Goal: Find specific page/section: Find specific page/section

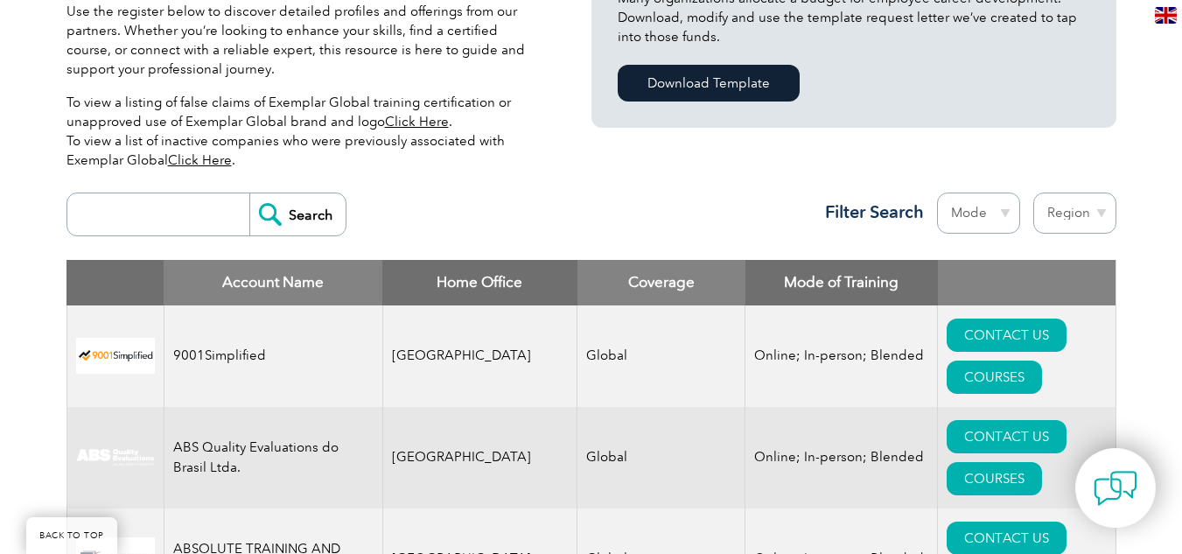
scroll to position [549, 0]
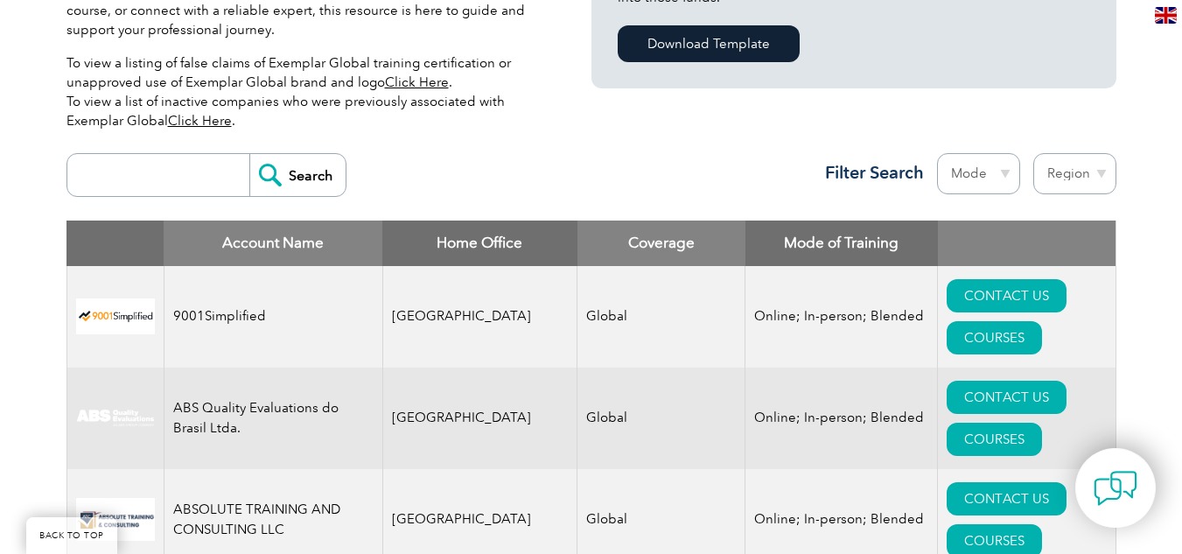
click at [1090, 176] on select "Region Australia Bahrain Bangladesh Brazil Canada Colombia Dominican Republic E…" at bounding box center [1074, 173] width 83 height 41
select select "[GEOGRAPHIC_DATA]"
click at [1033, 153] on select "Region Australia Bahrain Bangladesh Brazil Canada Colombia Dominican Republic E…" at bounding box center [1074, 173] width 83 height 41
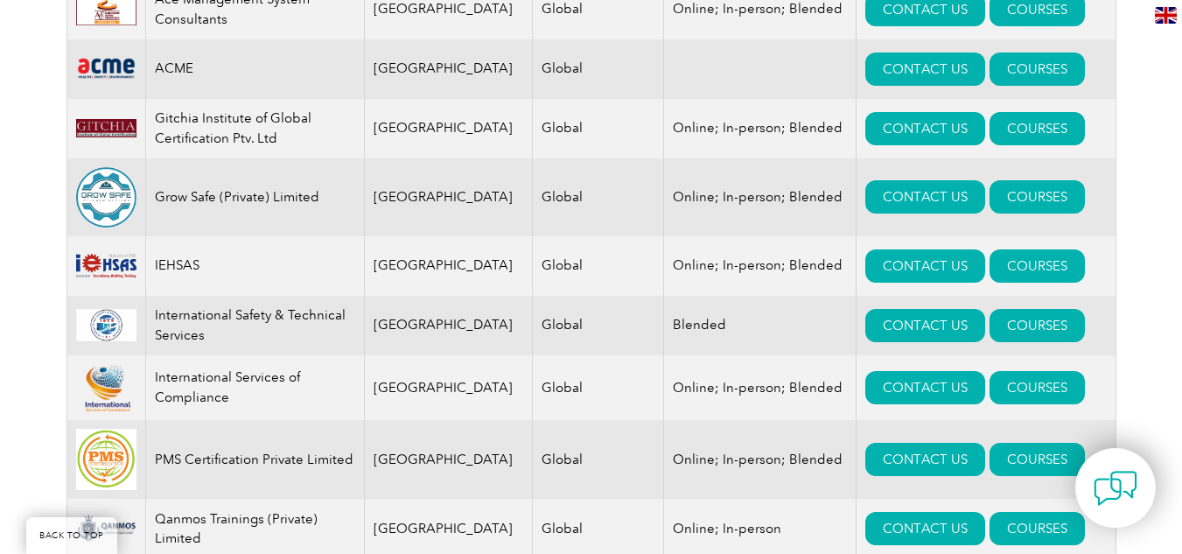
scroll to position [517, 0]
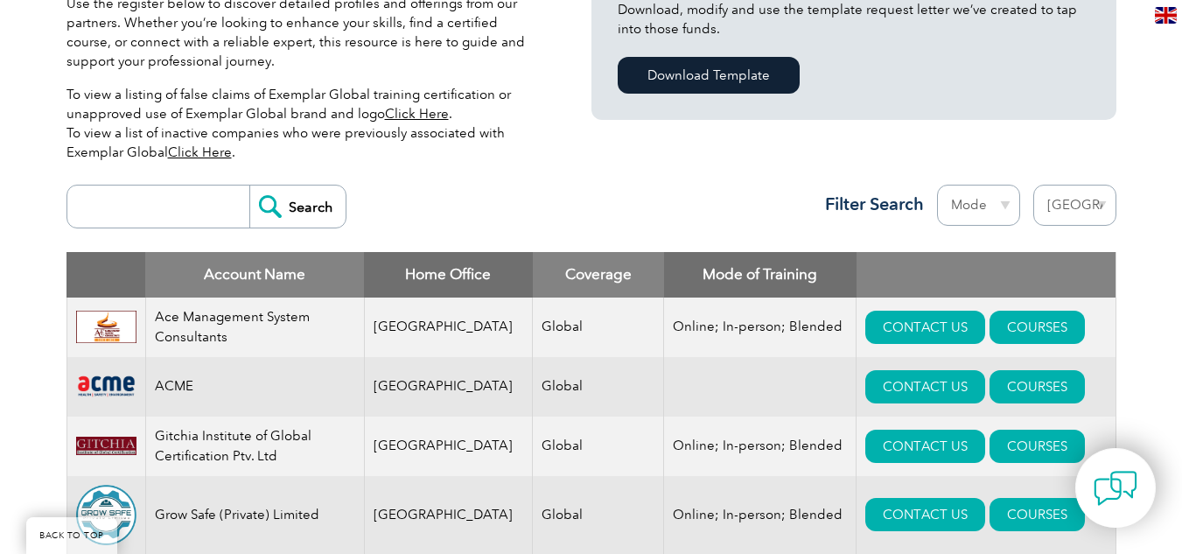
click at [1088, 192] on select "Region [GEOGRAPHIC_DATA] [GEOGRAPHIC_DATA] [GEOGRAPHIC_DATA] [GEOGRAPHIC_DATA] …" at bounding box center [1074, 205] width 83 height 41
select select "[GEOGRAPHIC_DATA]"
click at [1033, 185] on select "Region [GEOGRAPHIC_DATA] [GEOGRAPHIC_DATA] [GEOGRAPHIC_DATA] [GEOGRAPHIC_DATA] …" at bounding box center [1074, 205] width 83 height 41
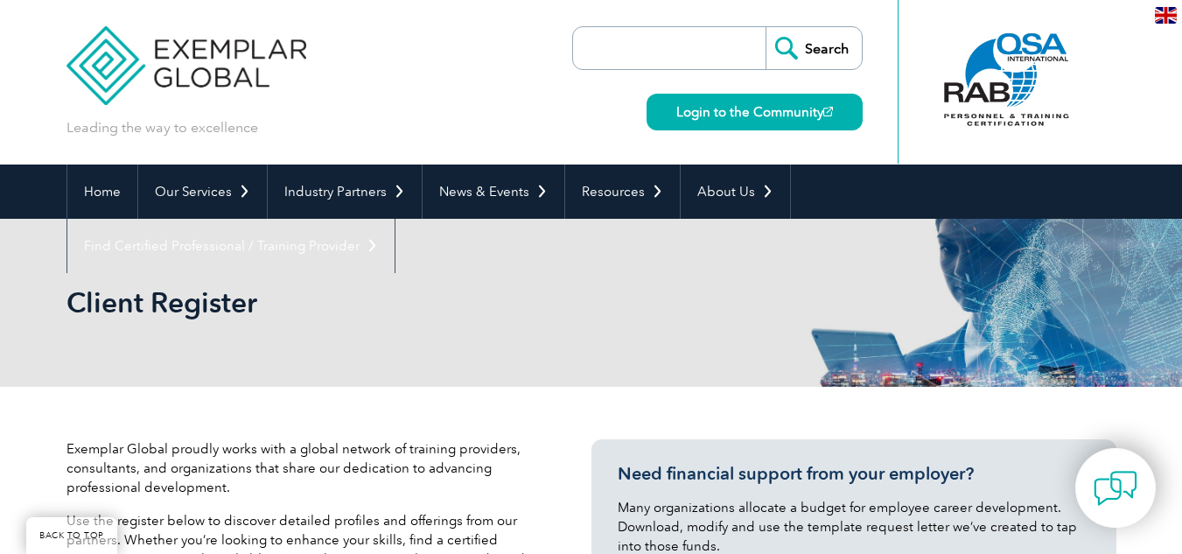
select select "[GEOGRAPHIC_DATA]"
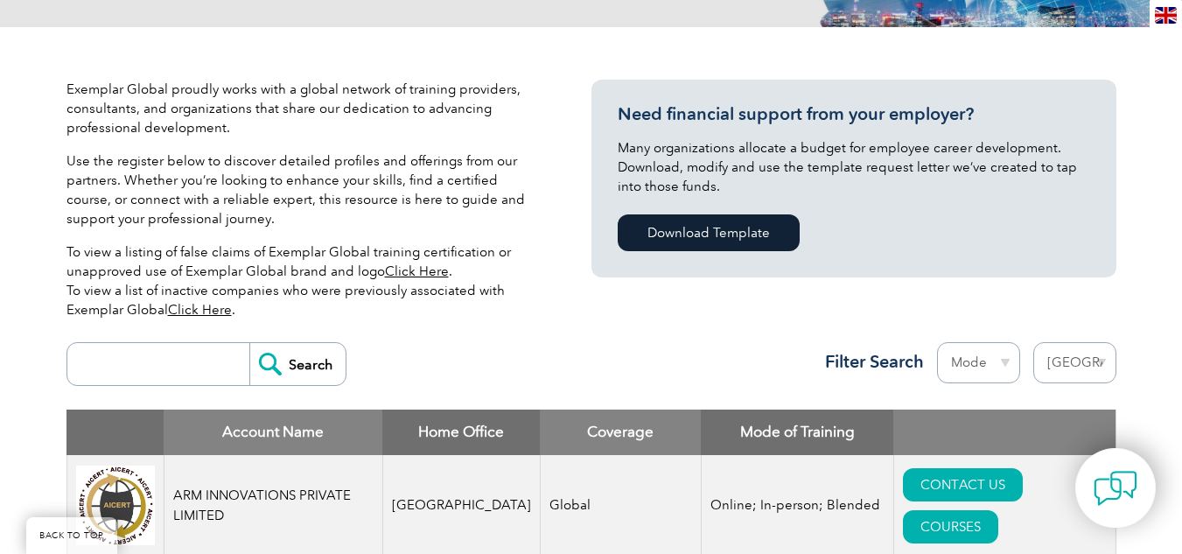
scroll to position [330, 0]
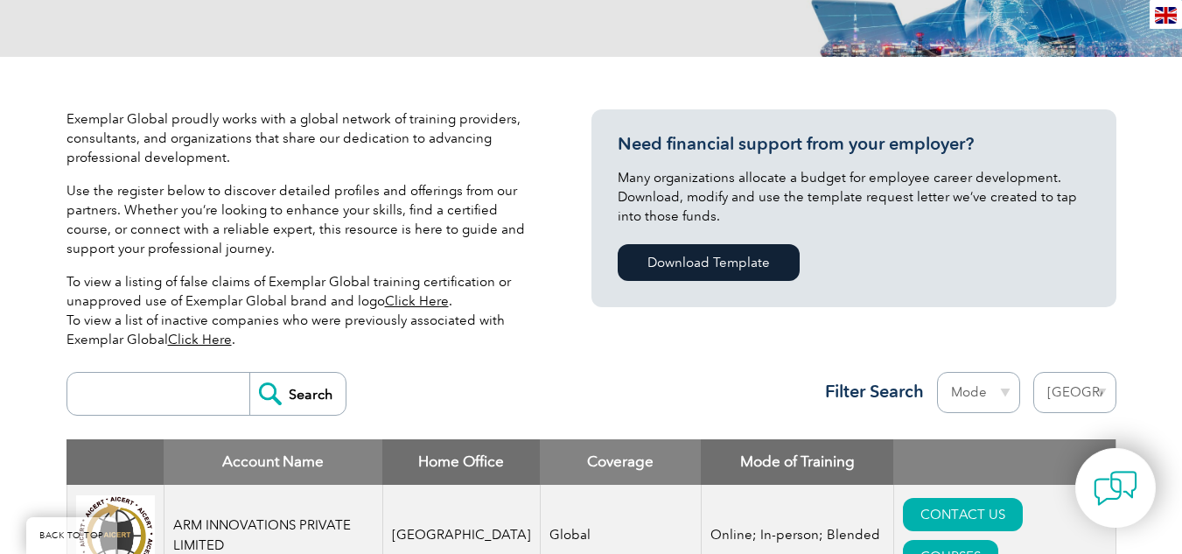
click at [172, 412] on input "search" at bounding box center [162, 394] width 173 height 42
type input "GRS"
click at [249, 373] on input "Search" at bounding box center [297, 394] width 96 height 42
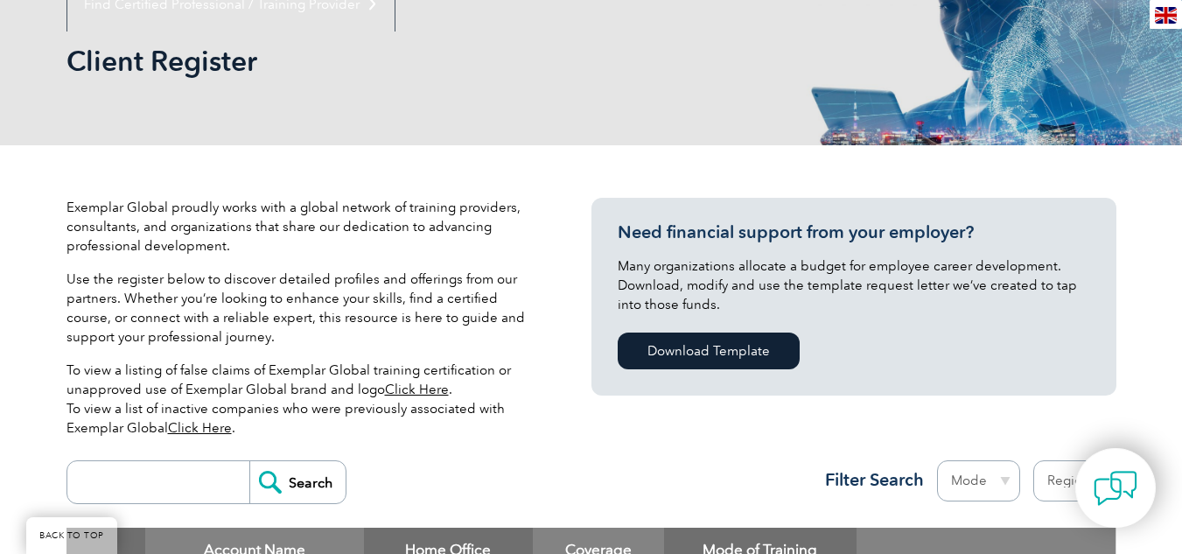
scroll to position [233, 0]
